Goal: Book appointment/travel/reservation

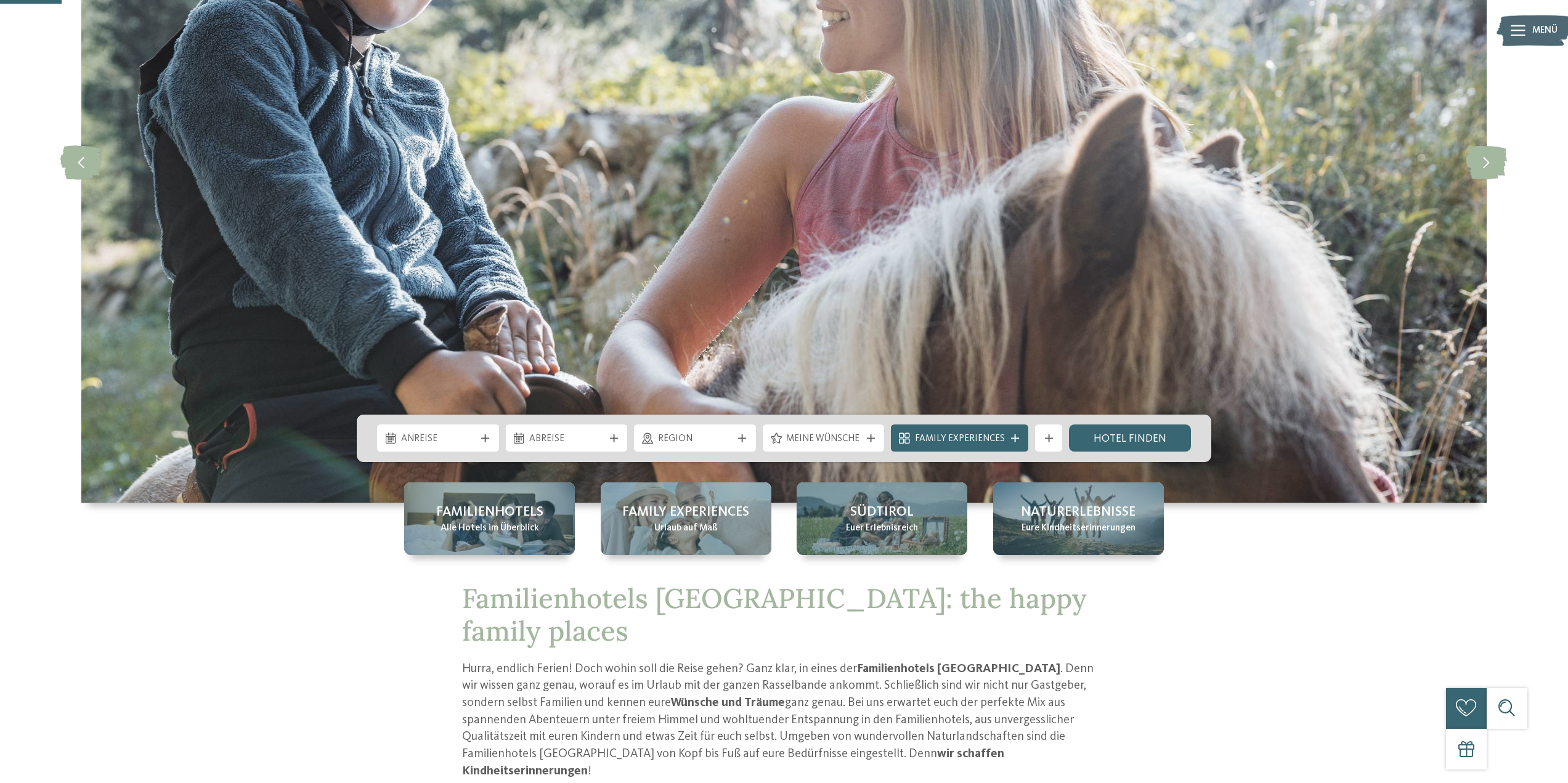
scroll to position [370, 0]
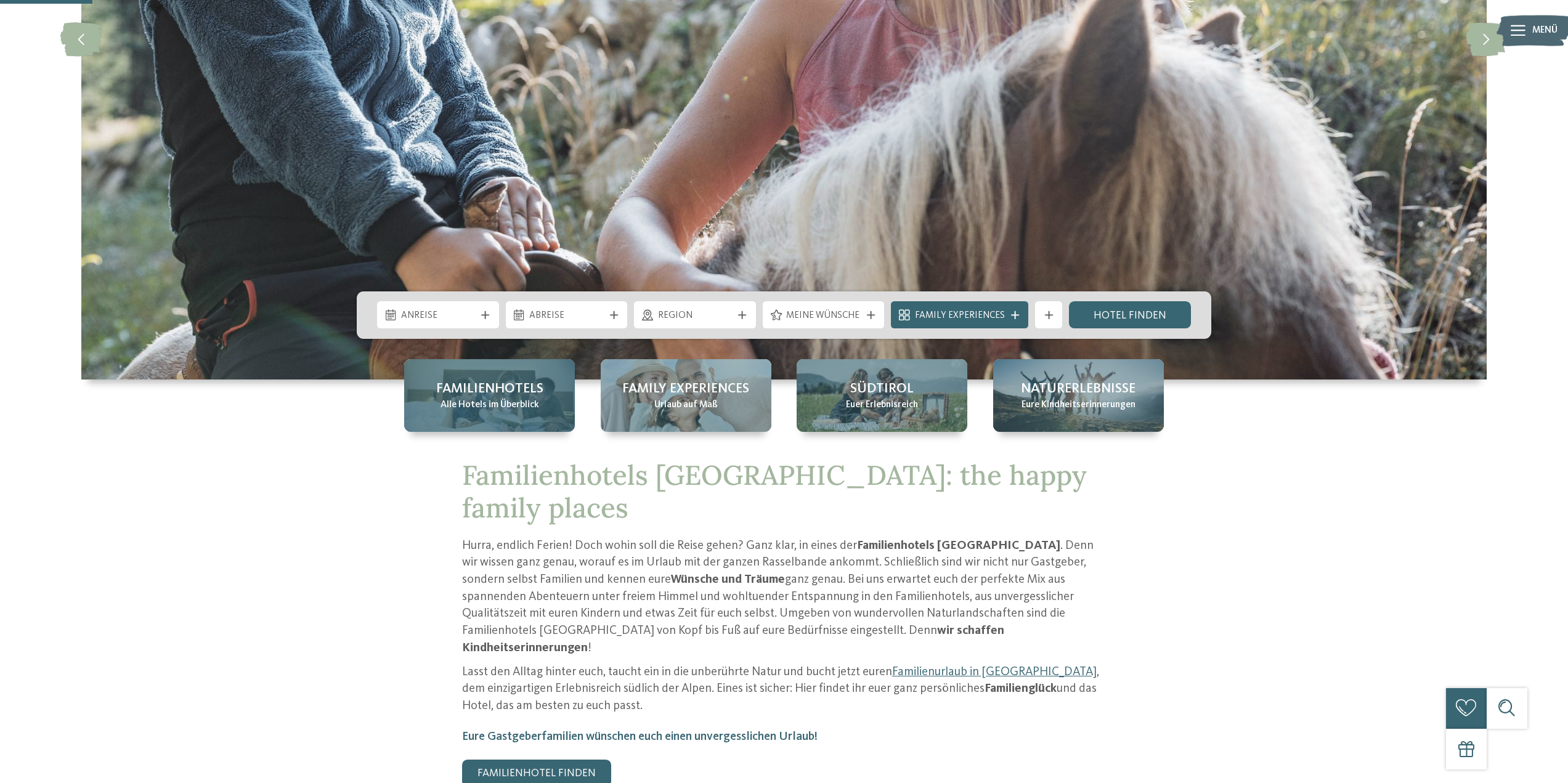
click at [492, 391] on span "Familienhotels" at bounding box center [490, 389] width 107 height 19
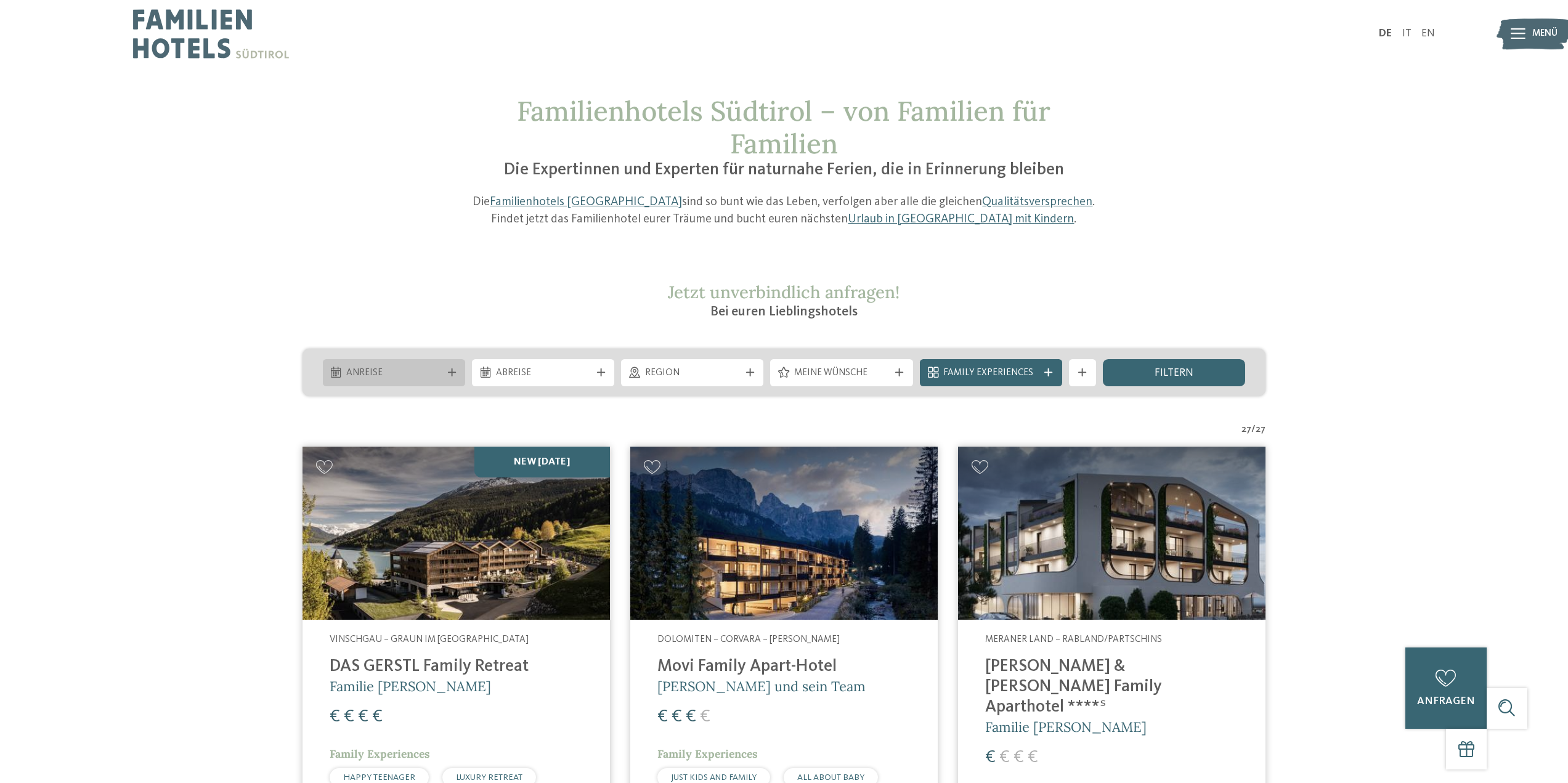
click at [403, 372] on span "Anreise" at bounding box center [393, 373] width 95 height 13
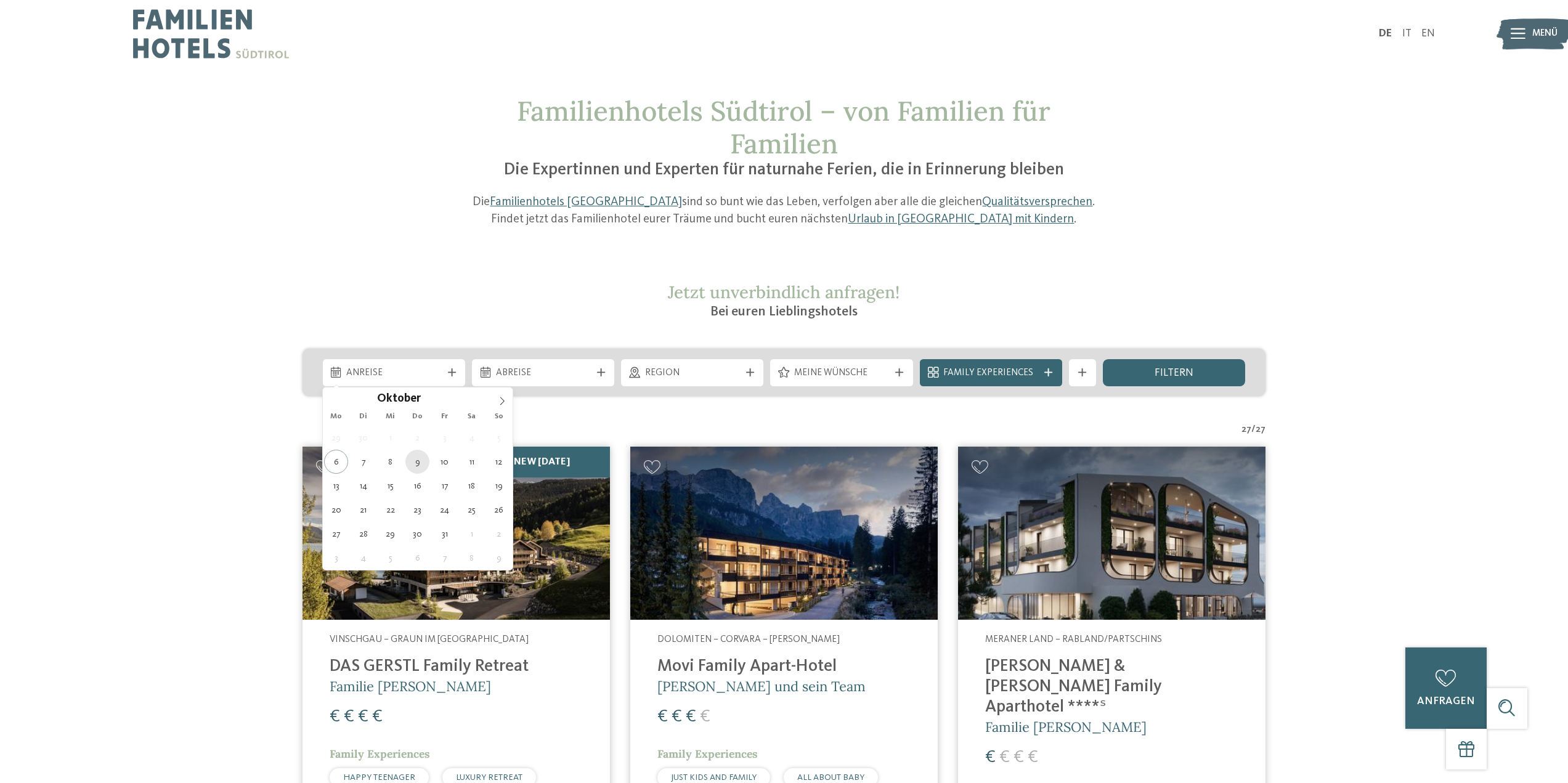
type div "[DATE]"
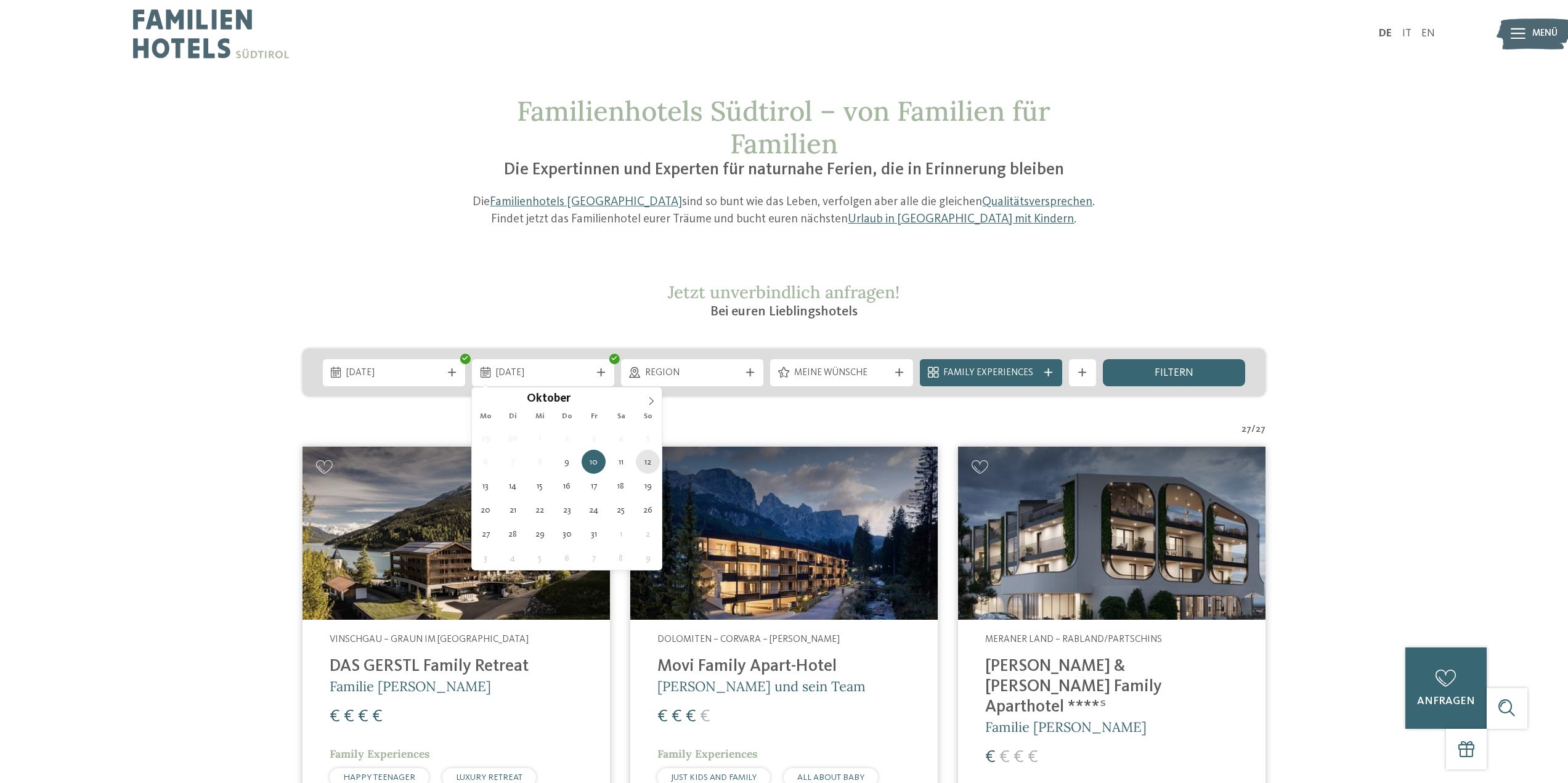
type div "[DATE]"
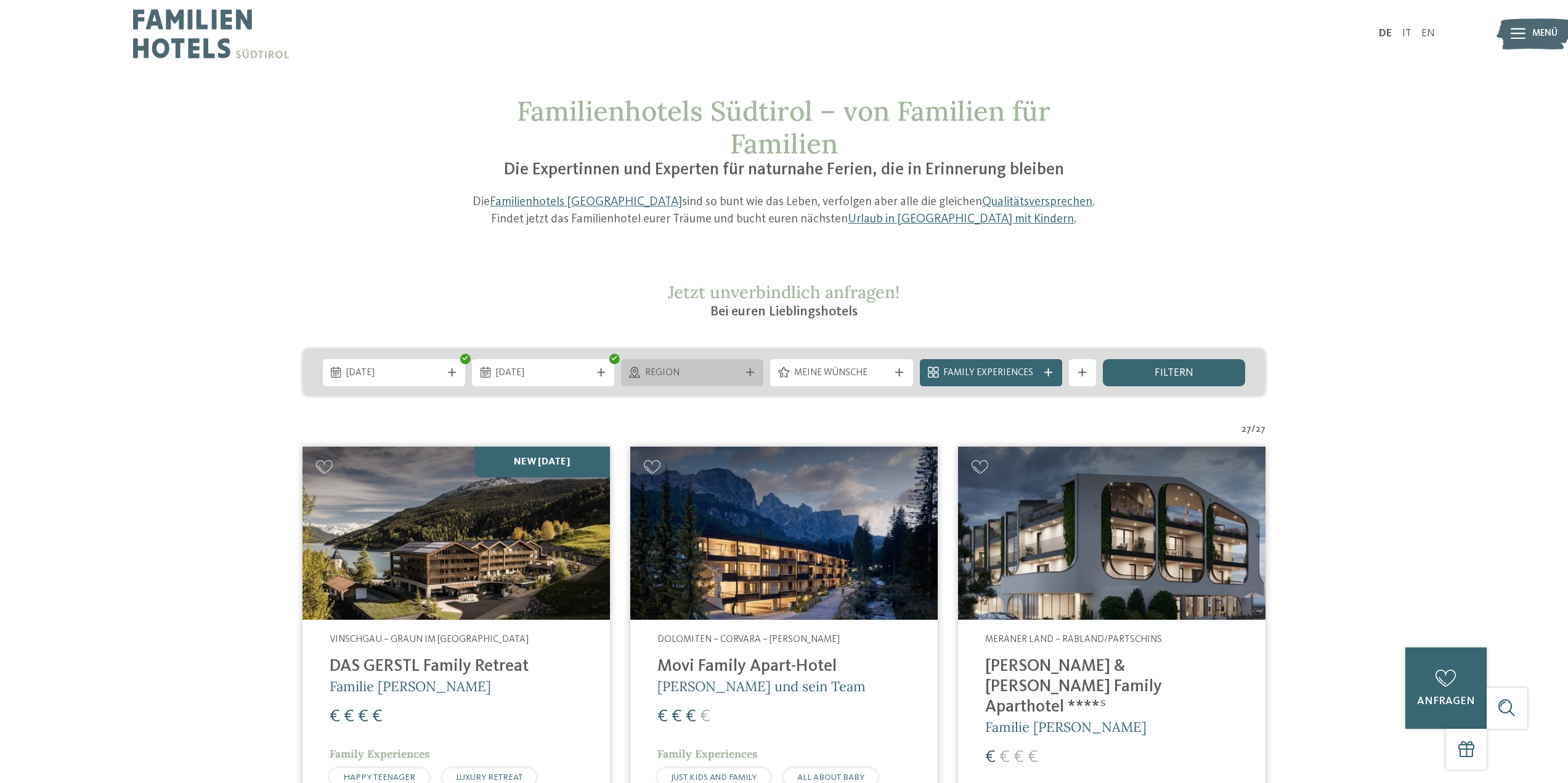
click at [731, 372] on span "Region" at bounding box center [692, 373] width 95 height 13
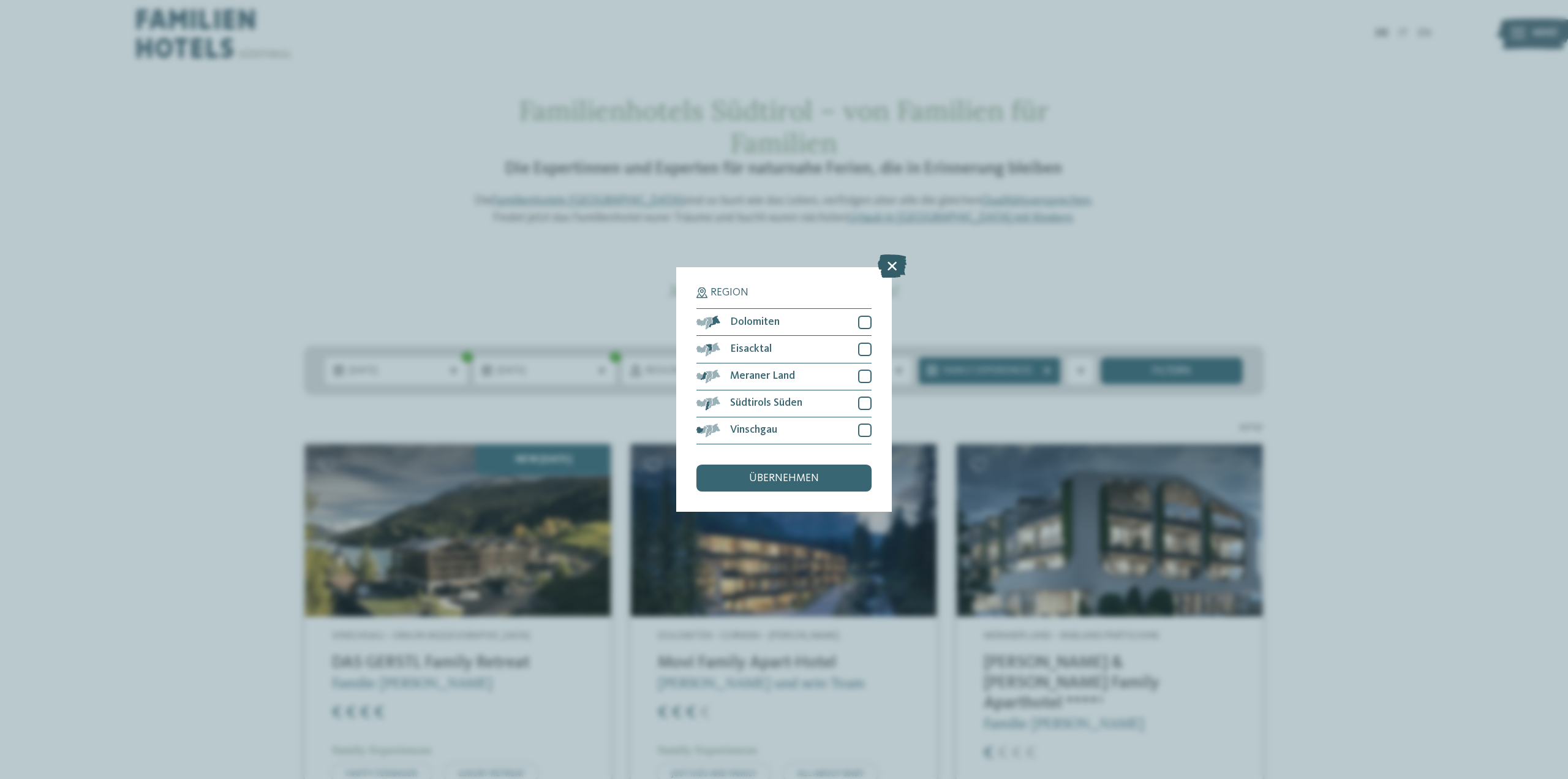
click at [894, 264] on icon at bounding box center [893, 266] width 29 height 23
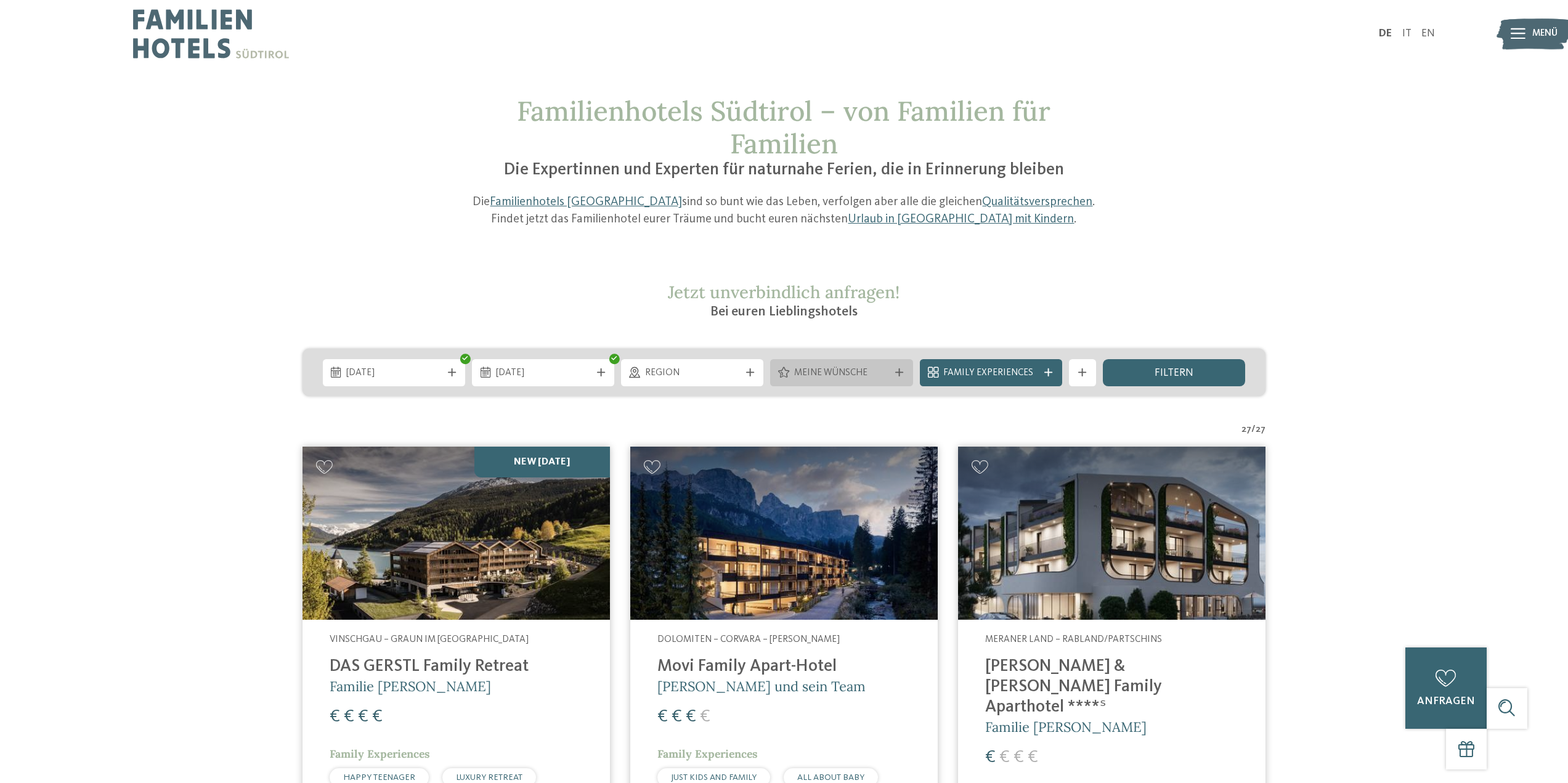
click at [823, 369] on span "Meine Wünsche" at bounding box center [841, 373] width 95 height 13
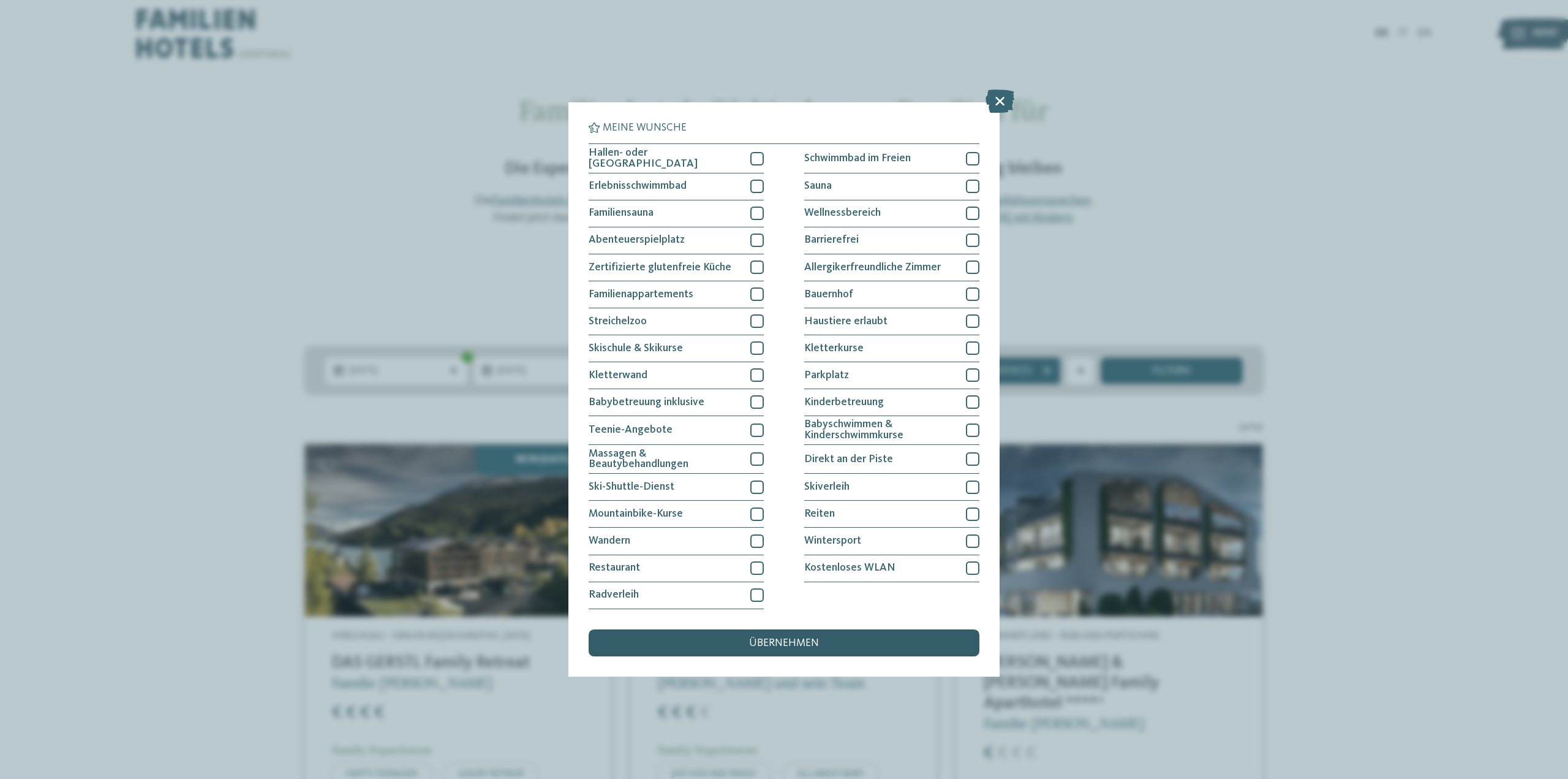
click at [789, 638] on span "übernehmen" at bounding box center [784, 643] width 70 height 11
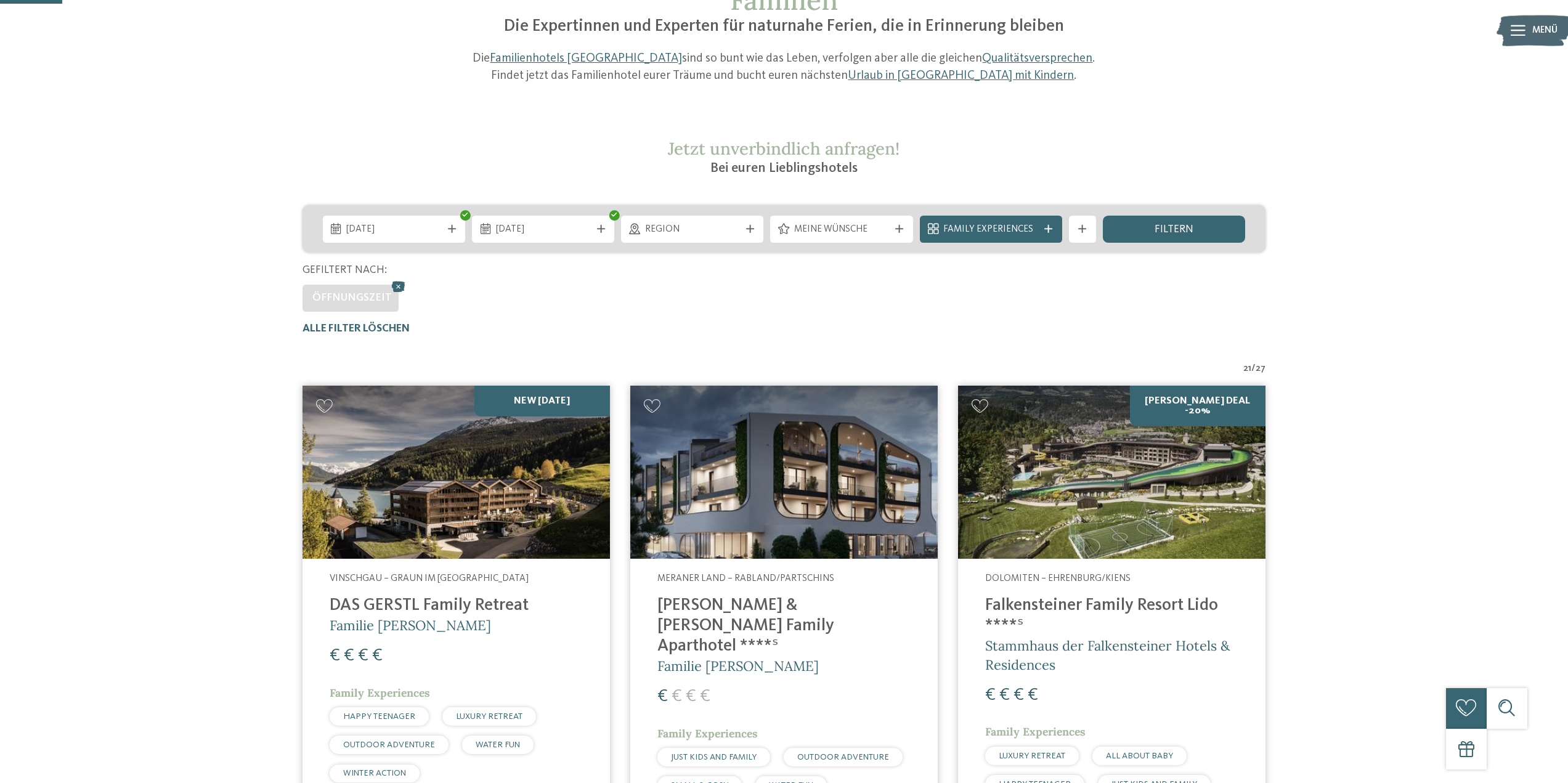
scroll to position [82, 0]
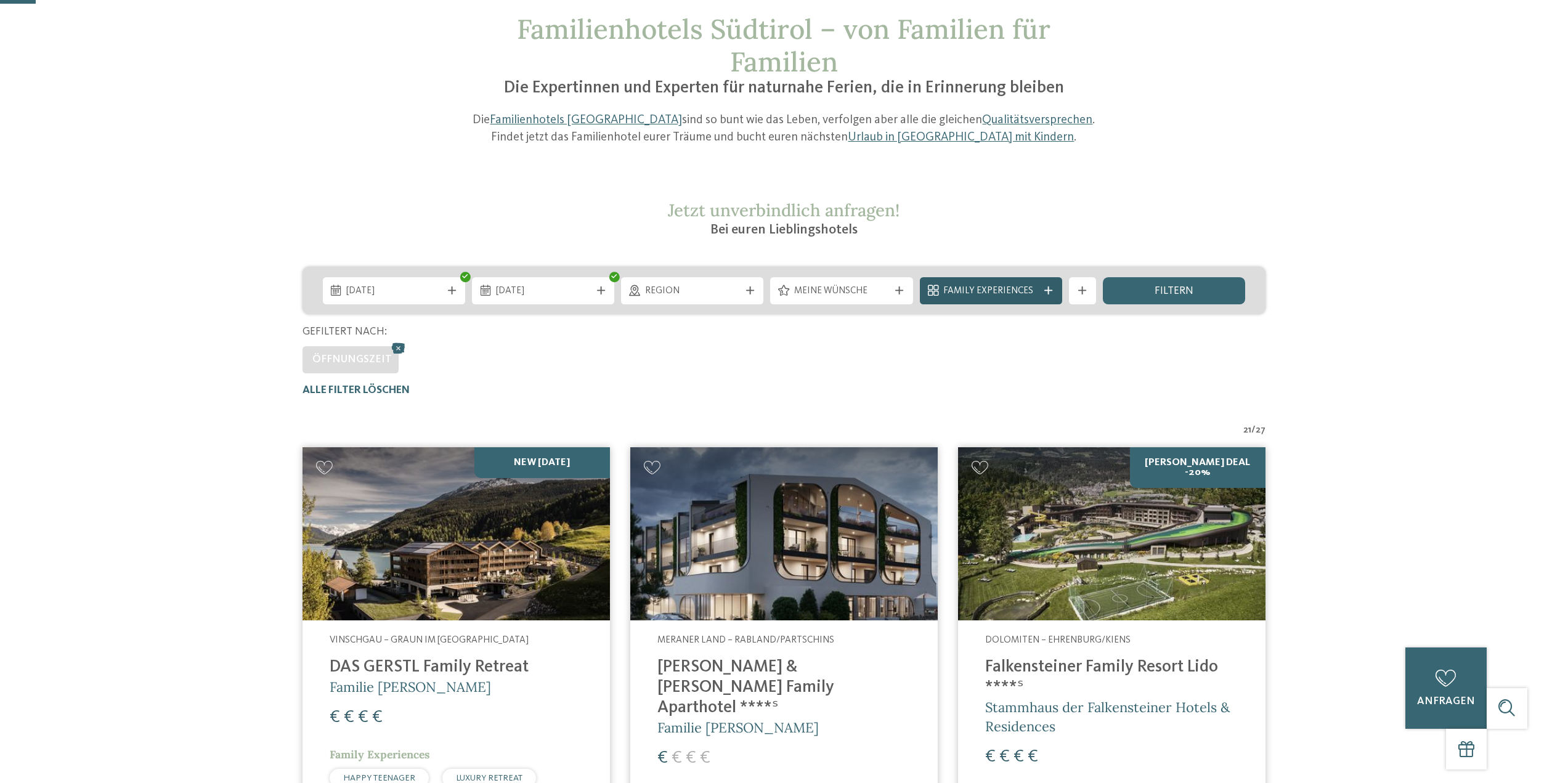
click at [1049, 290] on icon at bounding box center [1049, 290] width 8 height 8
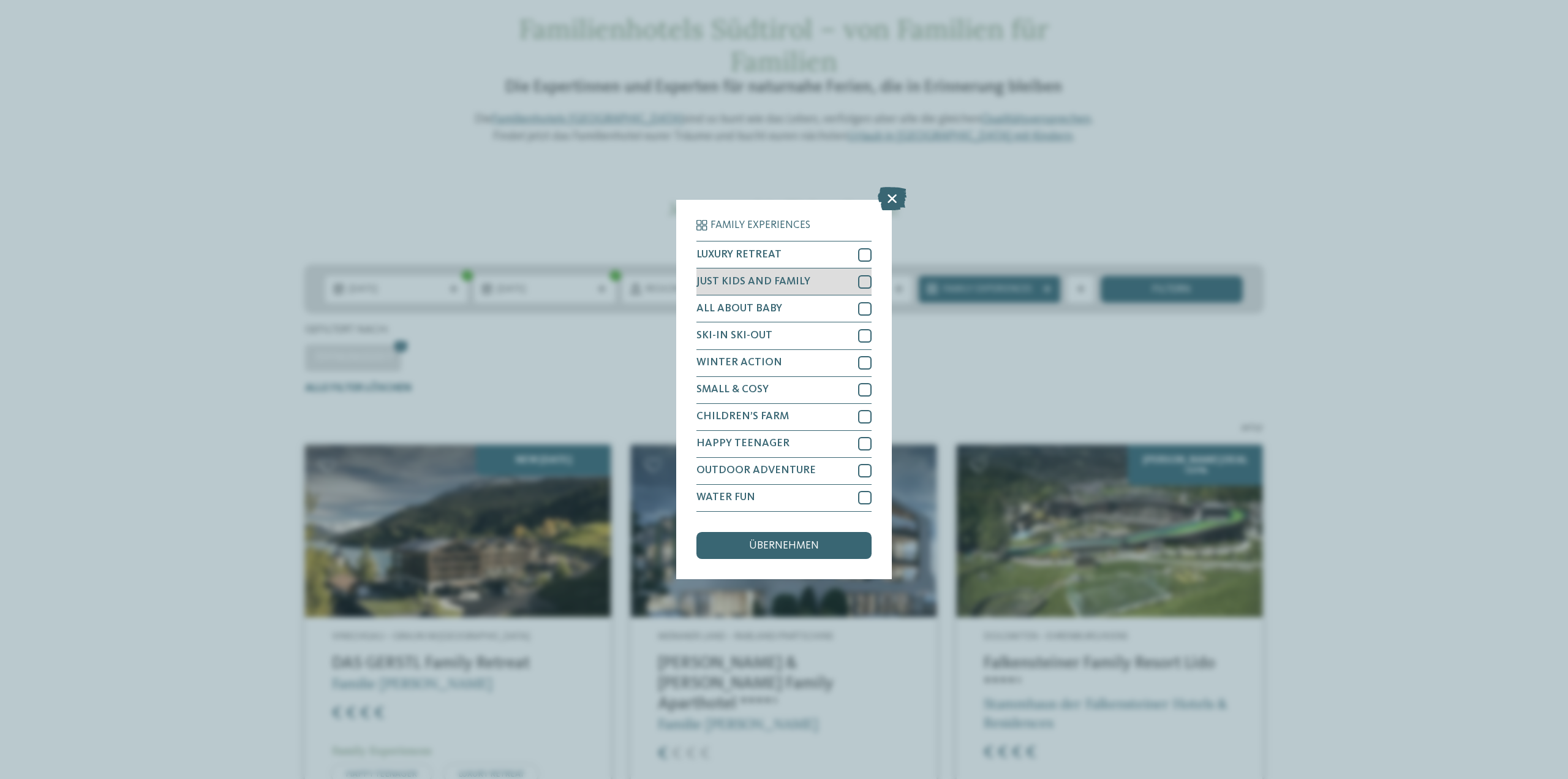
click at [763, 281] on span "JUST KIDS AND FAMILY" at bounding box center [753, 282] width 114 height 11
click at [776, 551] on span "übernehmen" at bounding box center [784, 545] width 70 height 11
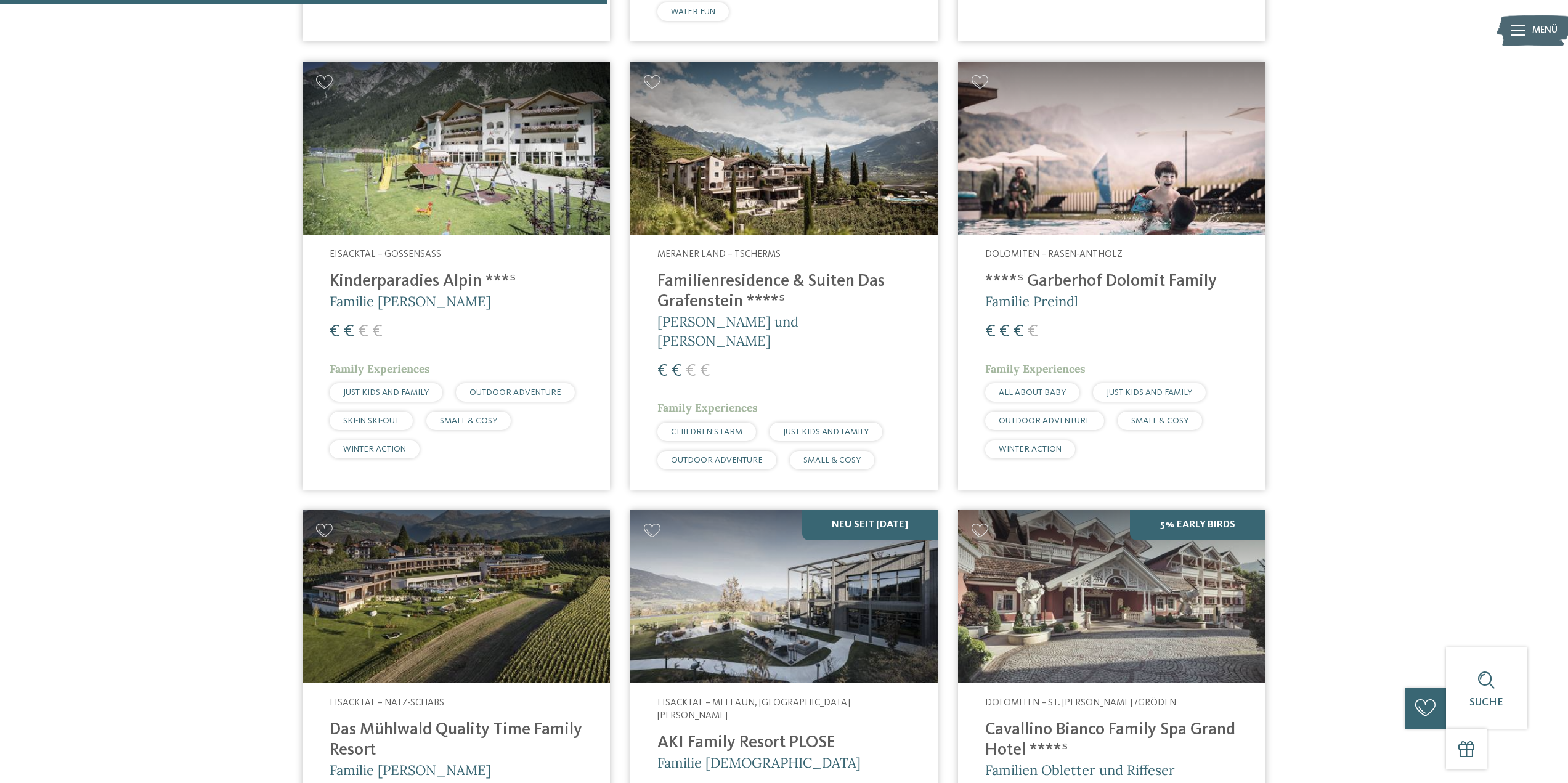
scroll to position [883, 0]
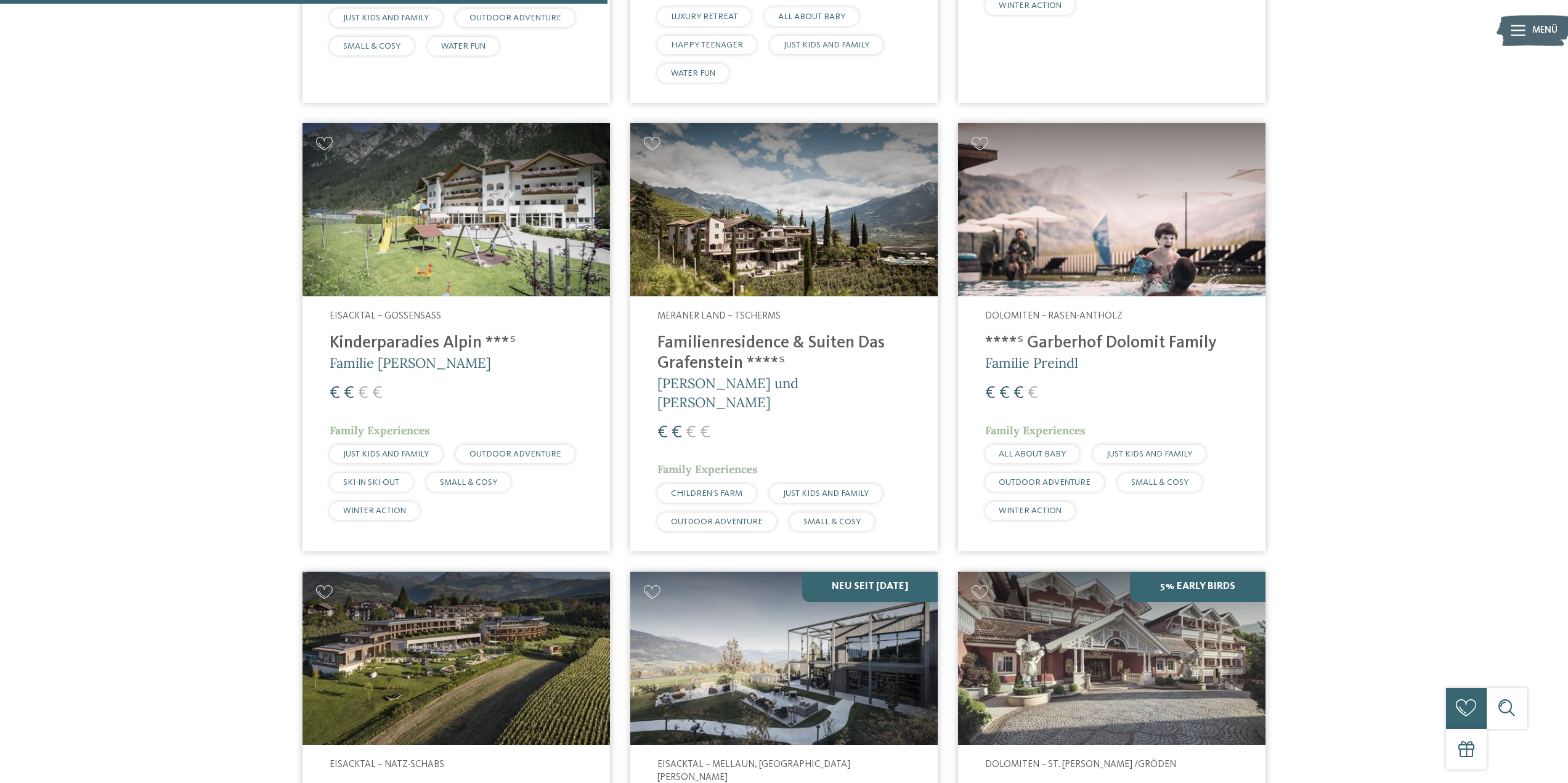
click at [1077, 229] on img at bounding box center [1111, 210] width 308 height 173
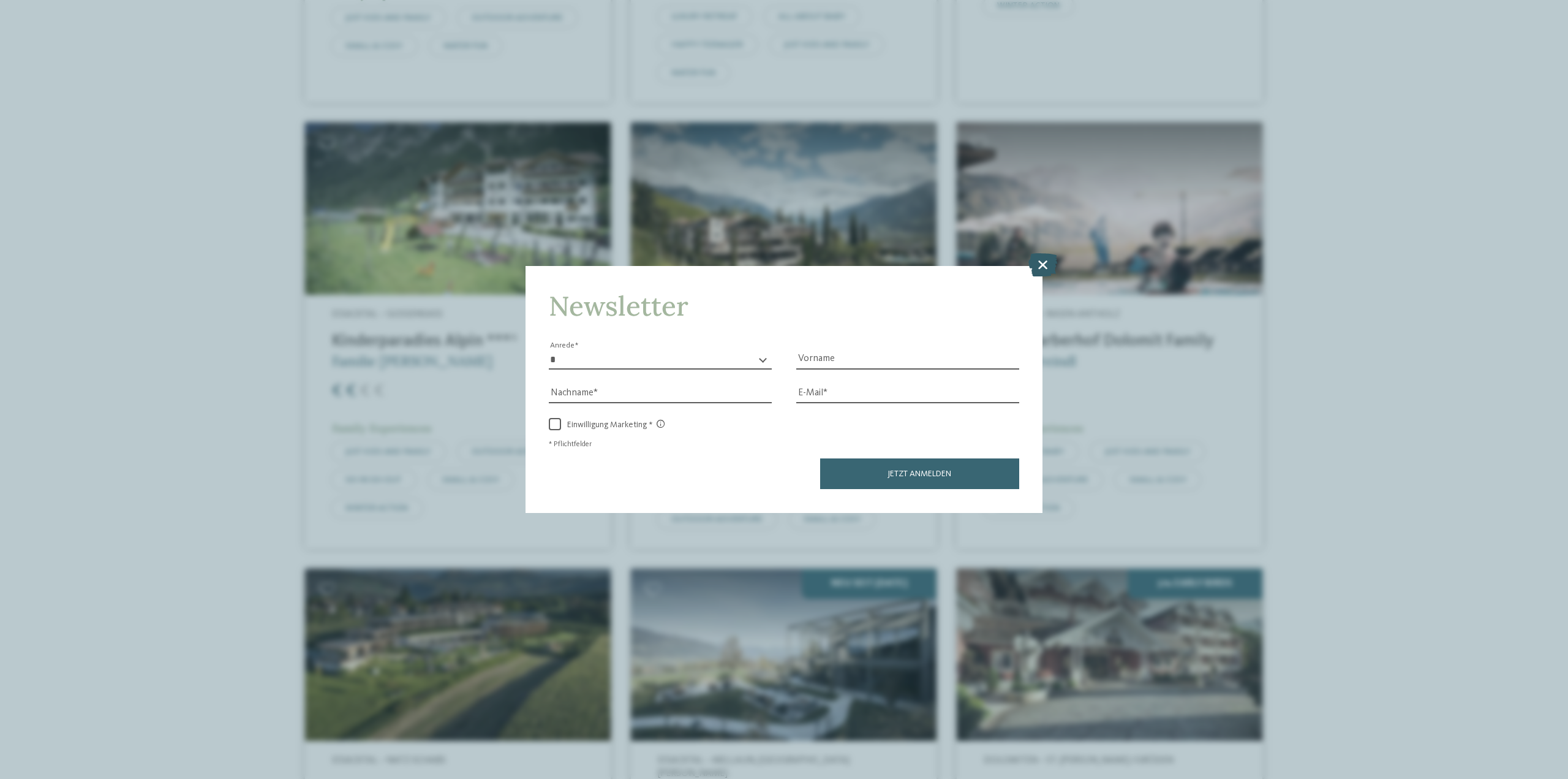
click at [1042, 263] on icon at bounding box center [1043, 264] width 29 height 23
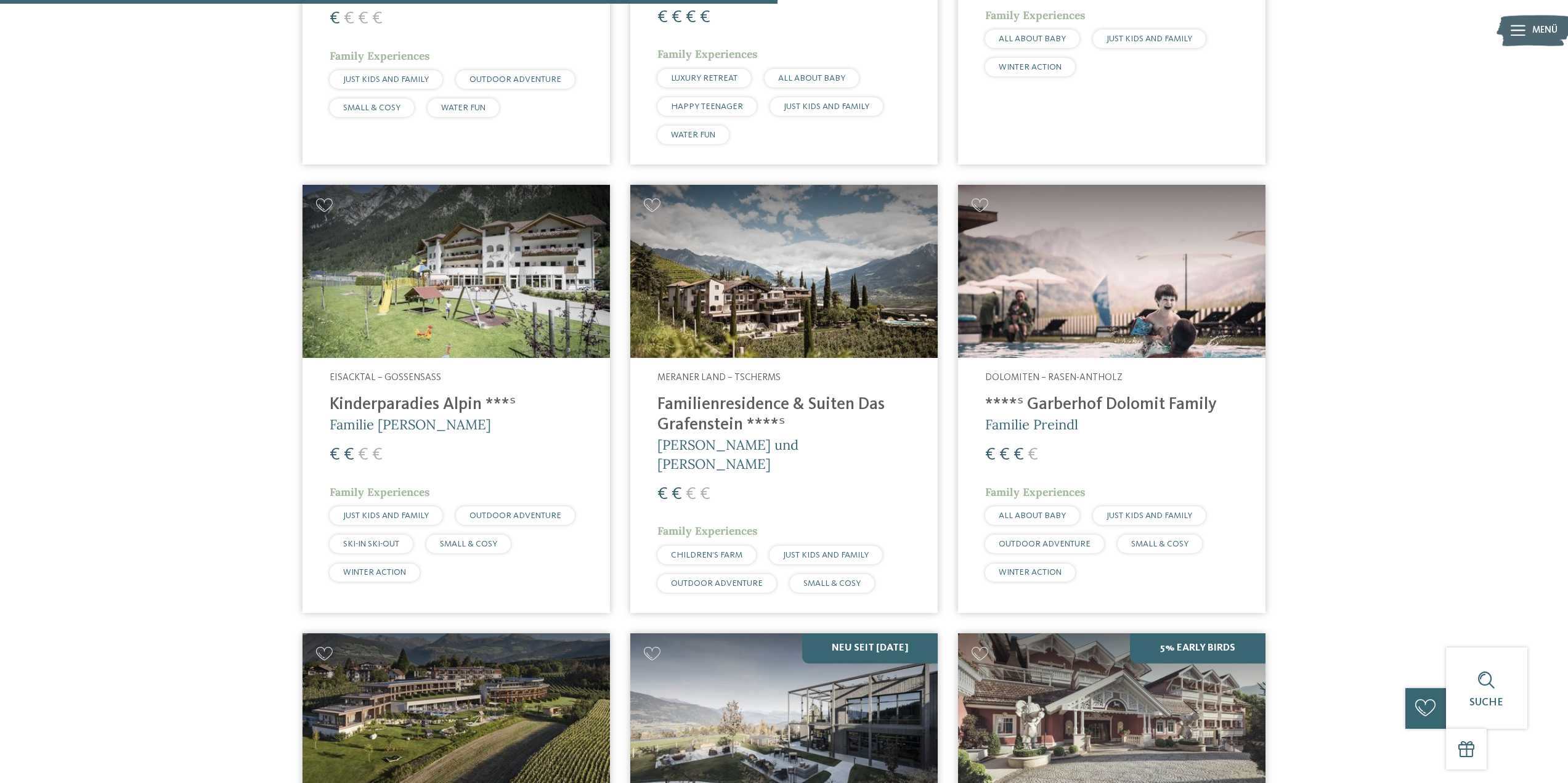
scroll to position [1190, 0]
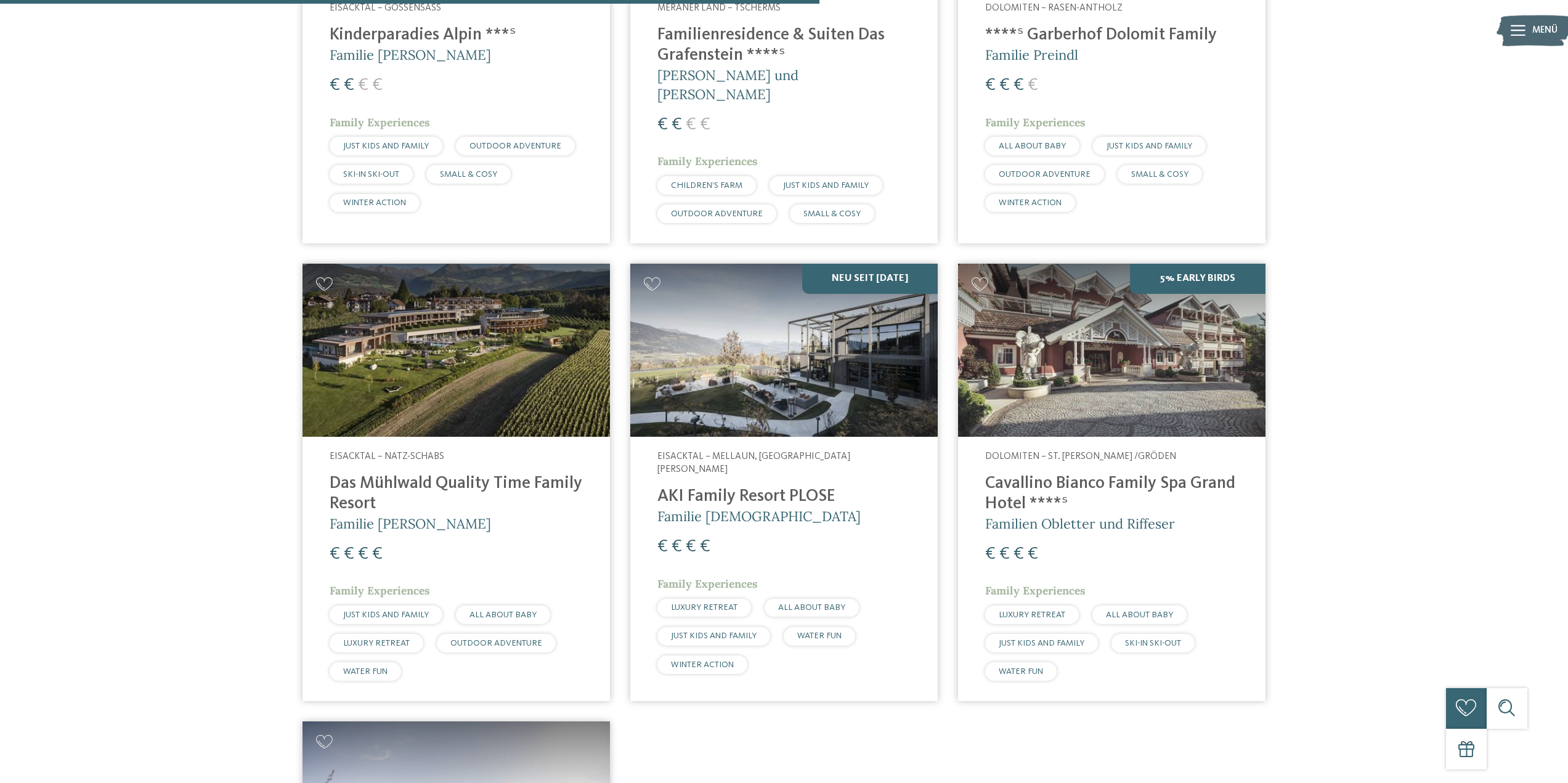
click at [1094, 399] on img at bounding box center [1111, 350] width 308 height 173
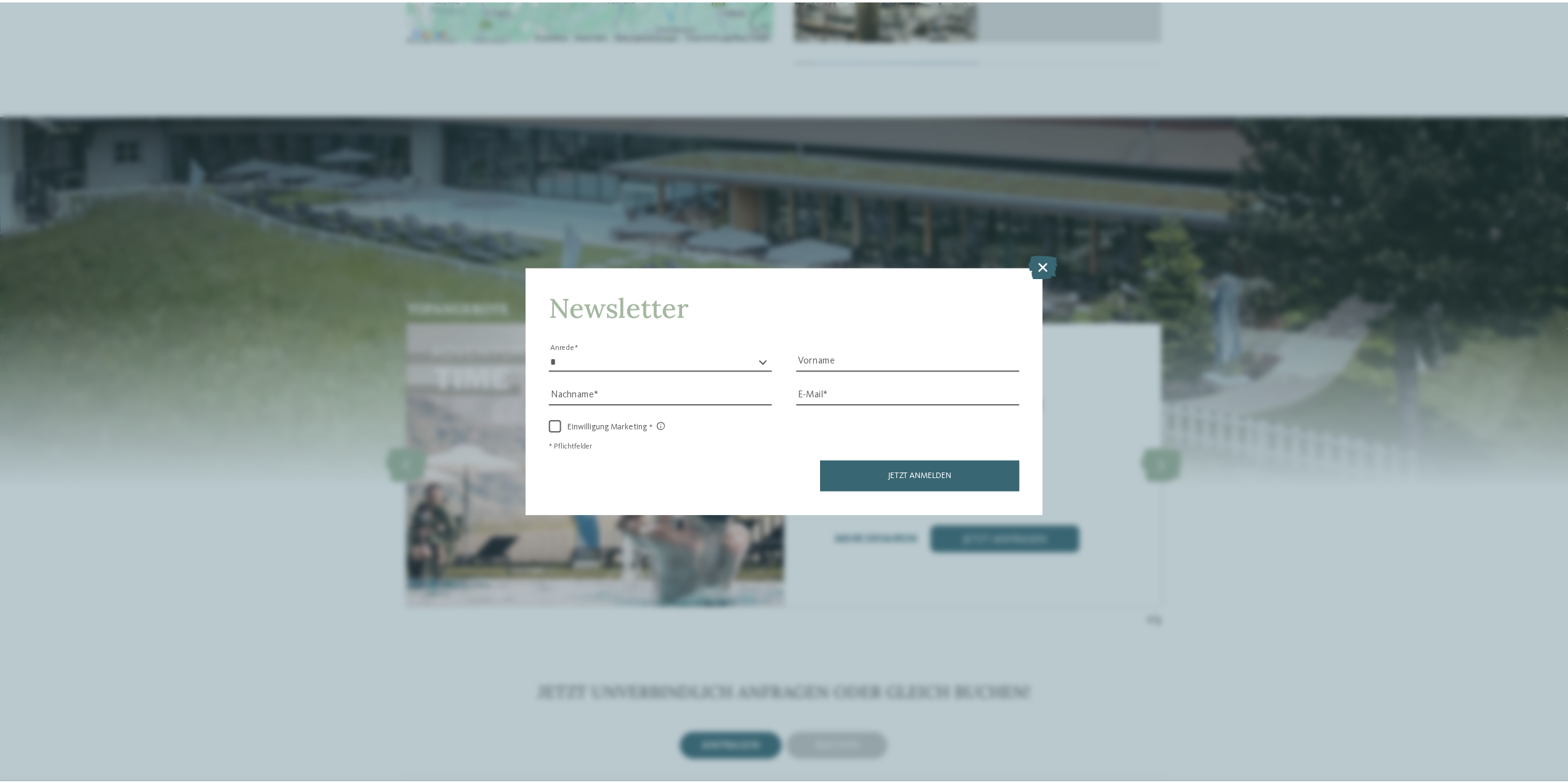
scroll to position [3880, 0]
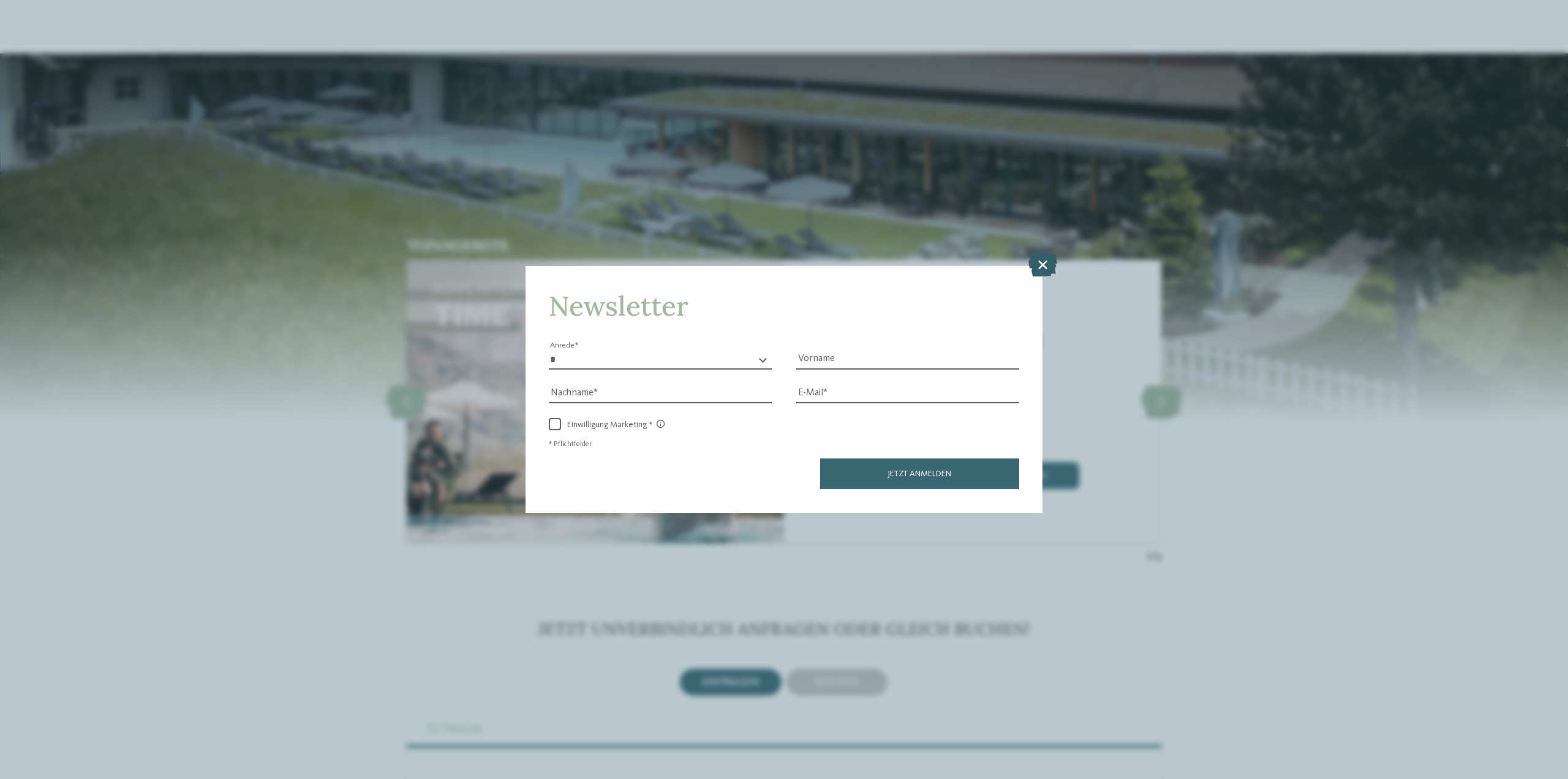
click at [1046, 261] on icon at bounding box center [1043, 264] width 29 height 23
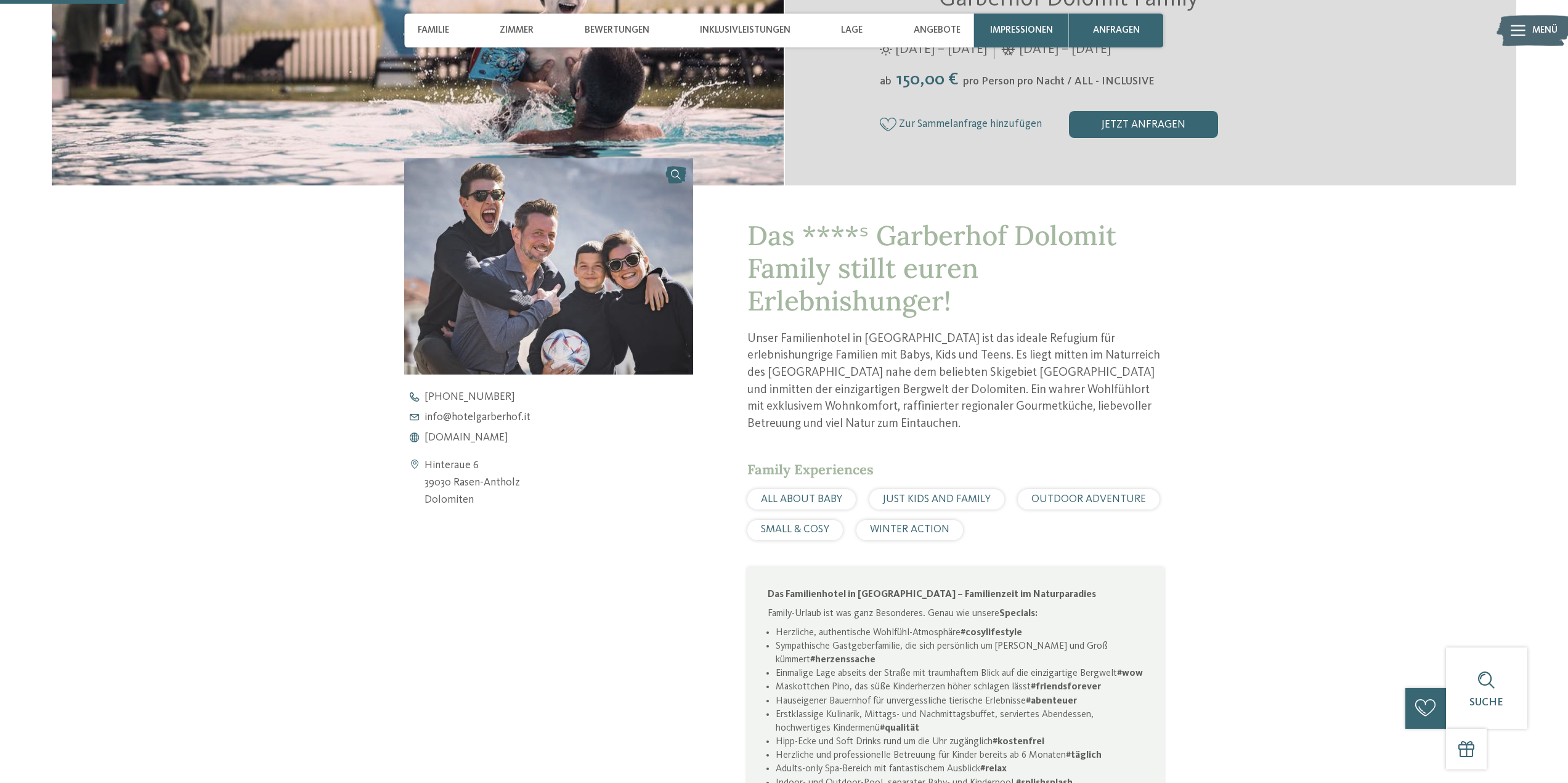
scroll to position [0, 0]
